Goal: Task Accomplishment & Management: Use online tool/utility

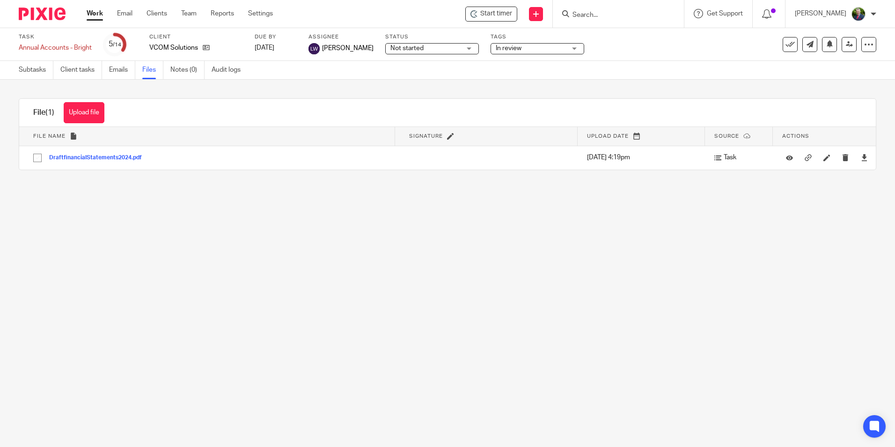
click at [99, 14] on link "Work" at bounding box center [95, 13] width 16 height 9
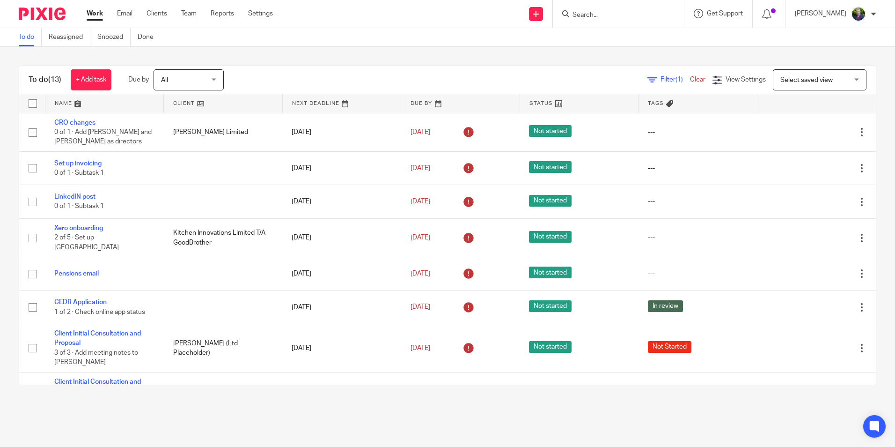
click at [620, 18] on input "Search" at bounding box center [613, 15] width 84 height 8
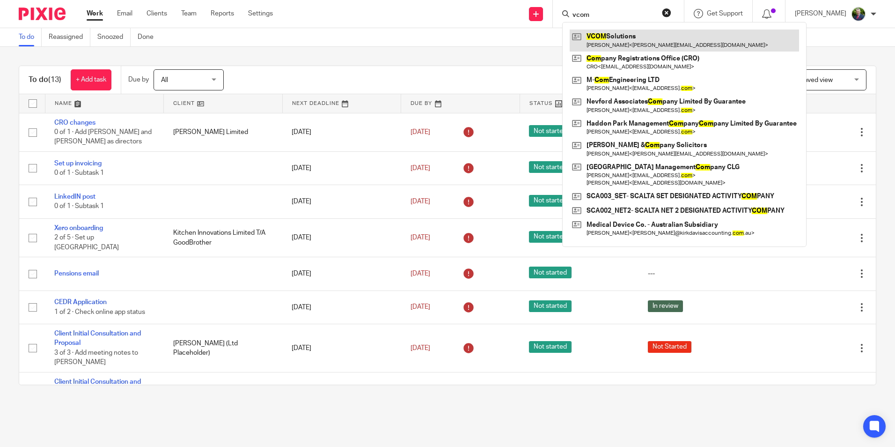
type input "vcom"
click at [623, 42] on link at bounding box center [684, 40] width 229 height 22
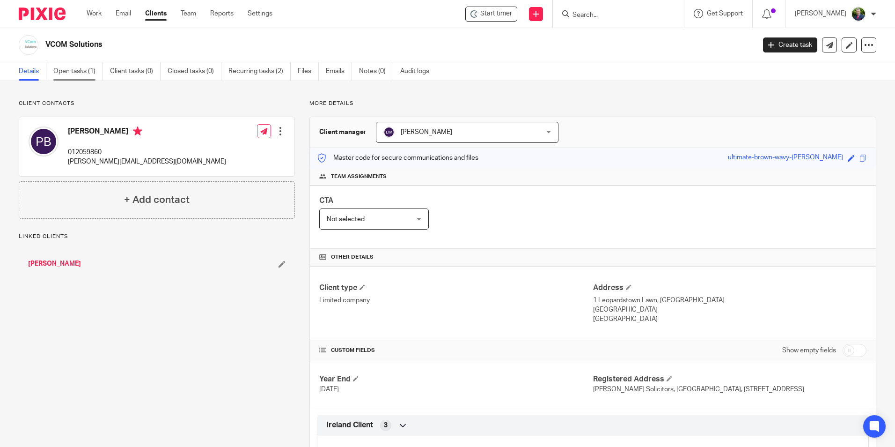
click at [71, 66] on link "Open tasks (1)" at bounding box center [78, 71] width 50 height 18
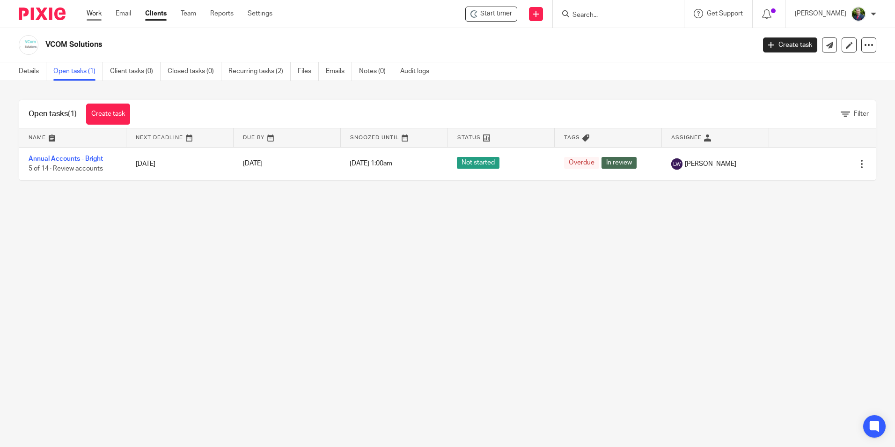
click at [96, 15] on link "Work" at bounding box center [94, 13] width 15 height 9
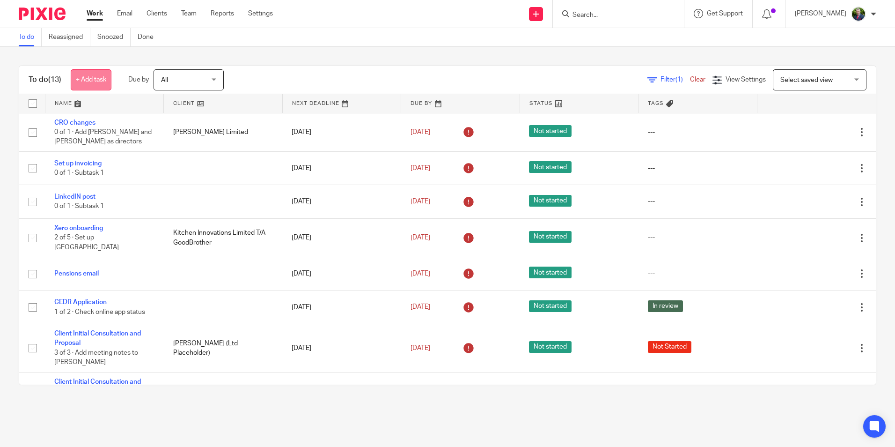
click at [97, 84] on link "+ Add task" at bounding box center [91, 79] width 41 height 21
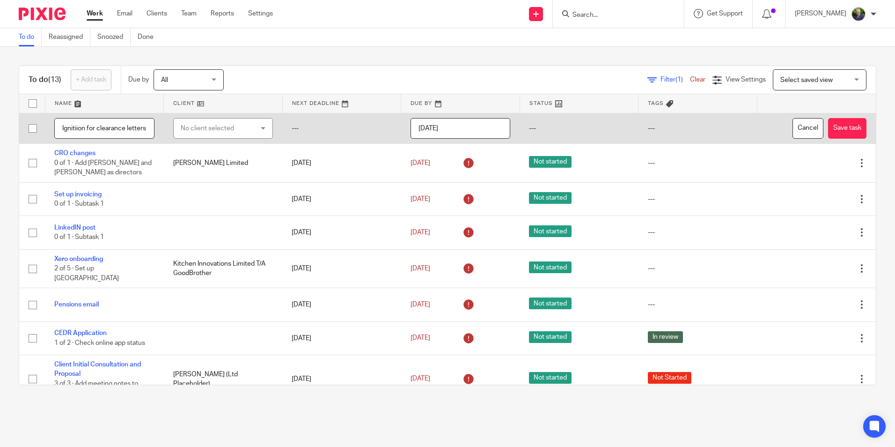
scroll to position [0, 3]
type input "Ignitiion for clearance letters"
click at [463, 129] on input "[DATE]" at bounding box center [460, 128] width 100 height 21
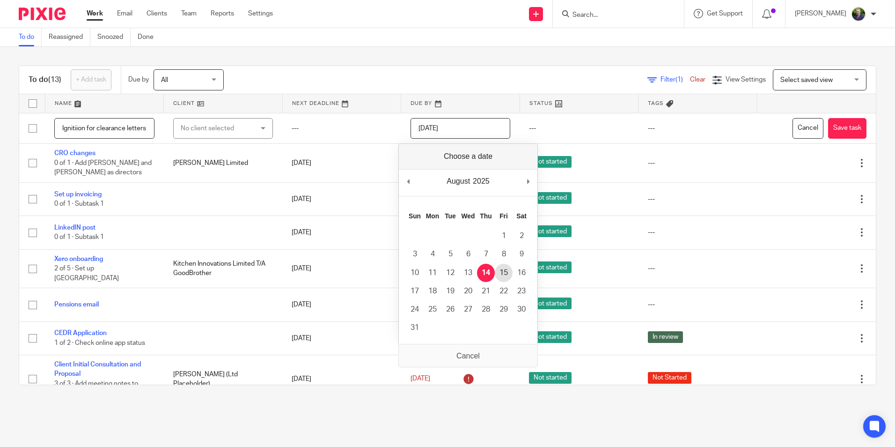
type input "[DATE]"
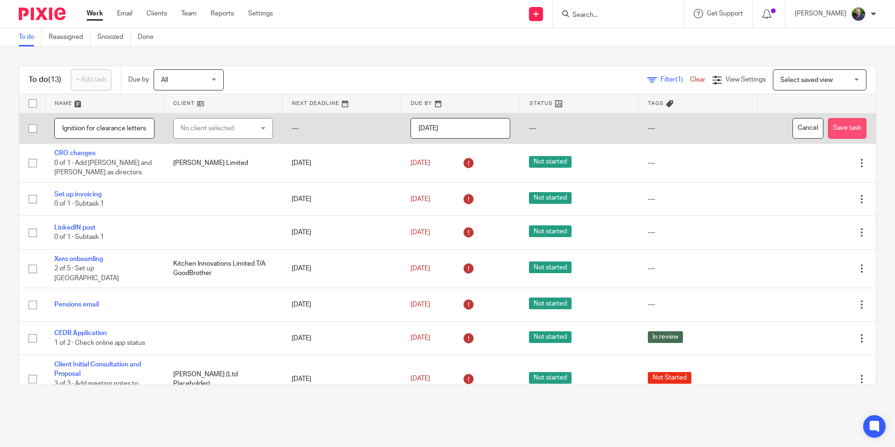
click at [828, 129] on button "Save task" at bounding box center [847, 128] width 38 height 21
